Goal: Information Seeking & Learning: Find specific fact

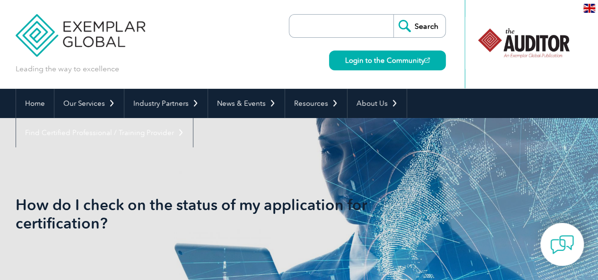
click at [350, 34] on input "search" at bounding box center [343, 26] width 99 height 23
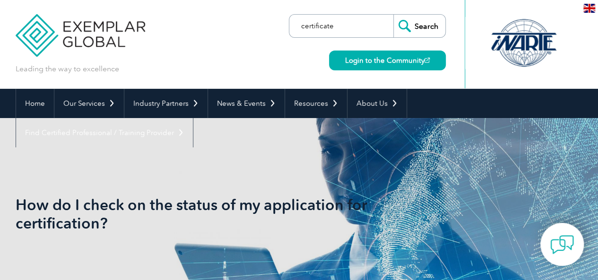
type input "certificate"
click at [393, 15] on input "Search" at bounding box center [419, 26] width 52 height 23
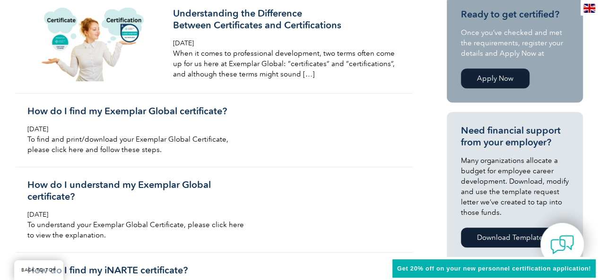
scroll to position [266, 0]
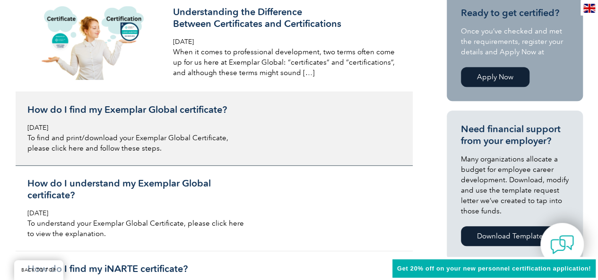
click at [139, 114] on h3 "How do I find my Exemplar Global certificate?" at bounding box center [139, 110] width 224 height 12
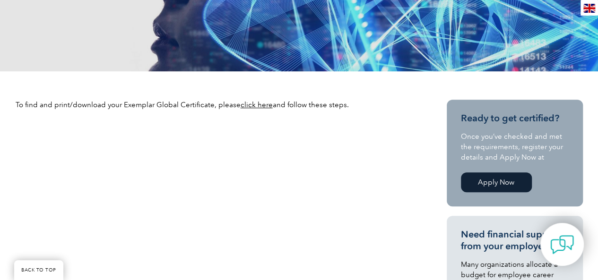
scroll to position [209, 0]
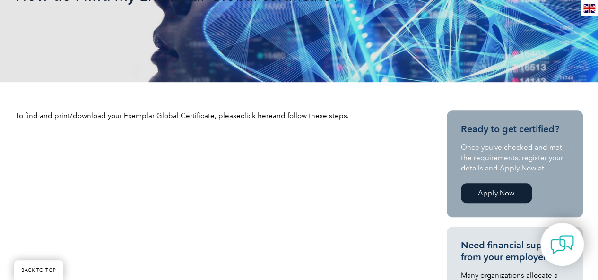
click at [259, 116] on link "click here" at bounding box center [257, 116] width 32 height 9
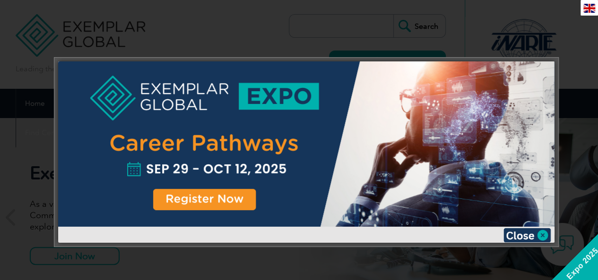
click at [548, 42] on div at bounding box center [299, 140] width 598 height 280
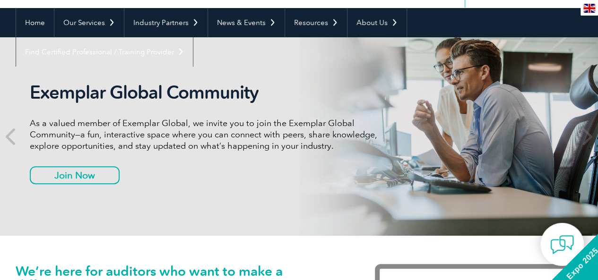
scroll to position [88, 0]
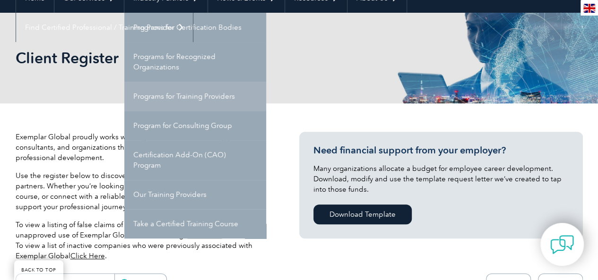
scroll to position [107, 0]
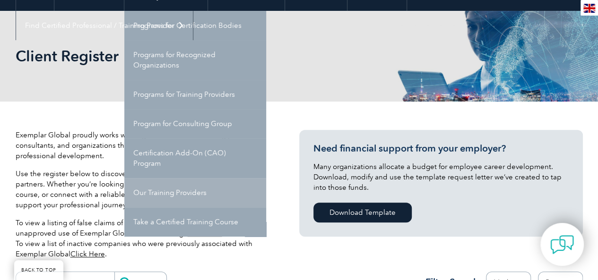
click at [180, 197] on link "Our Training Providers" at bounding box center [195, 192] width 142 height 29
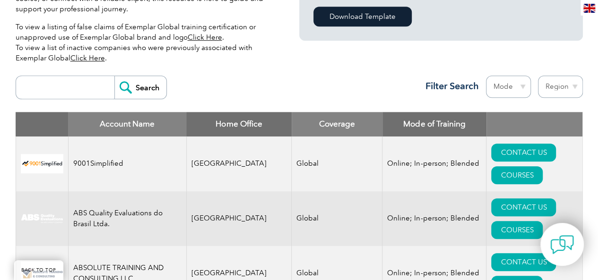
scroll to position [304, 0]
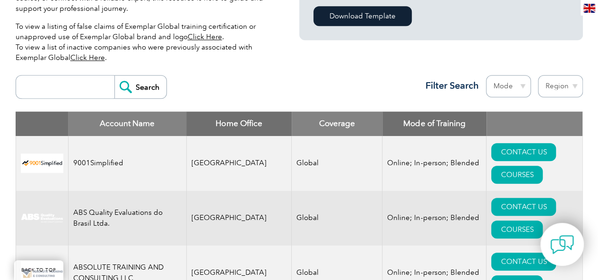
click at [95, 87] on input "search" at bounding box center [68, 87] width 94 height 23
type input "win"
click at [125, 85] on input "Search" at bounding box center [140, 87] width 52 height 23
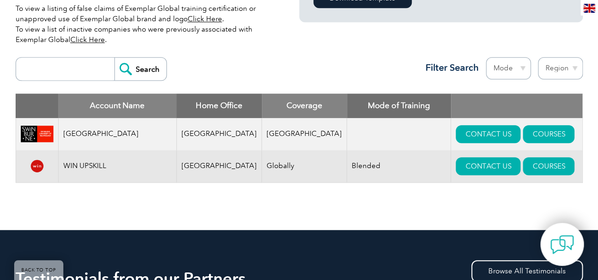
scroll to position [323, 0]
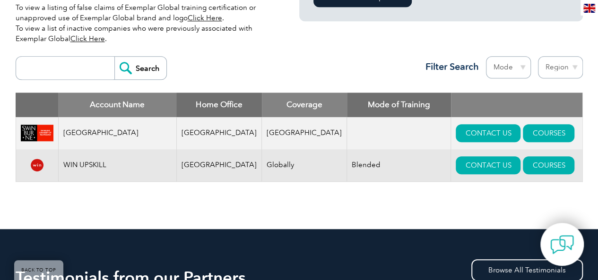
click at [78, 68] on input "search" at bounding box center [68, 68] width 94 height 23
type input "india"
click at [127, 62] on input "Search" at bounding box center [140, 68] width 52 height 23
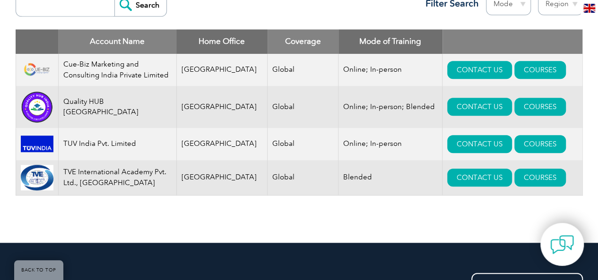
scroll to position [386, 0]
